Goal: Obtain resource: Download file/media

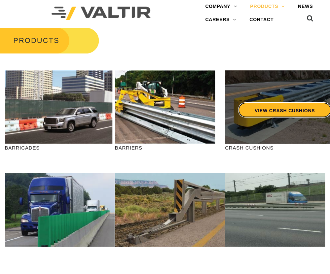
click at [265, 110] on link "VIEW CRASH CUSHIONS" at bounding box center [284, 109] width 93 height 15
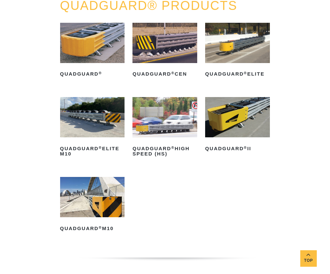
scroll to position [363, 0]
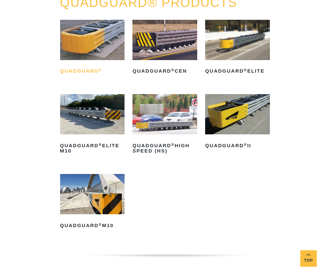
click at [86, 68] on h2 "QuadGuard ®" at bounding box center [92, 71] width 65 height 11
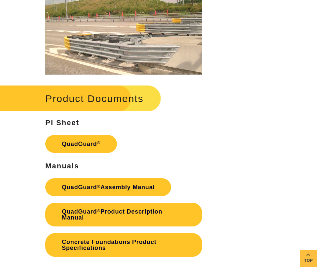
scroll to position [1122, 0]
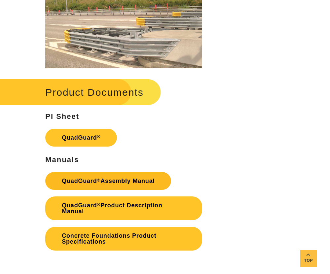
click at [115, 183] on link "QuadGuard ® Assembly Manual" at bounding box center [108, 181] width 126 height 18
